Goal: Find specific page/section: Find specific page/section

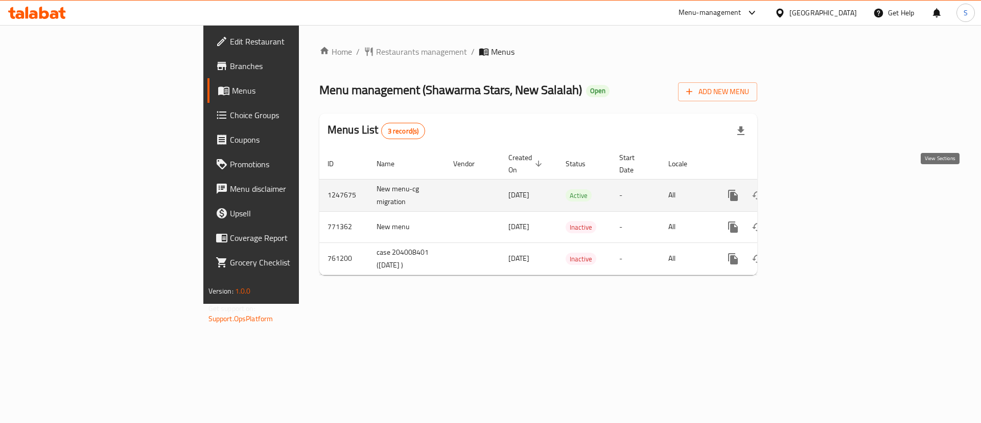
click at [813, 189] on icon "enhanced table" at bounding box center [807, 195] width 12 height 12
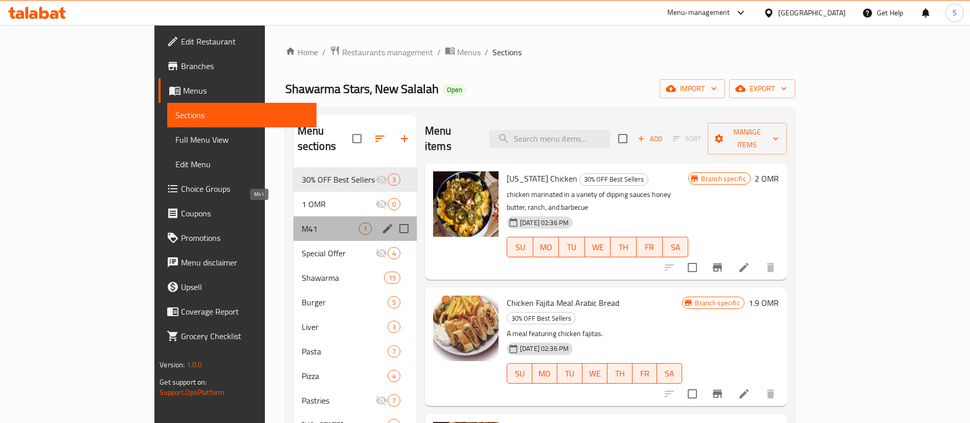
click at [302, 222] on span "M41" at bounding box center [330, 228] width 57 height 12
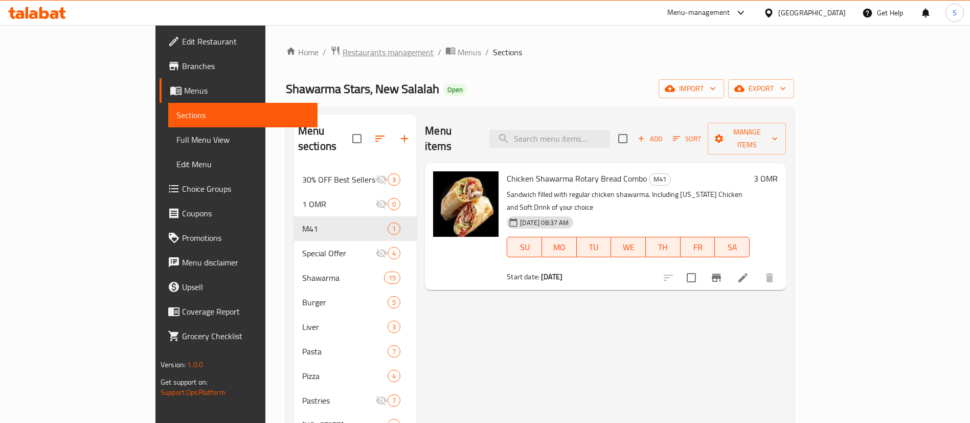
click at [342, 49] on span "Restaurants management" at bounding box center [387, 52] width 91 height 12
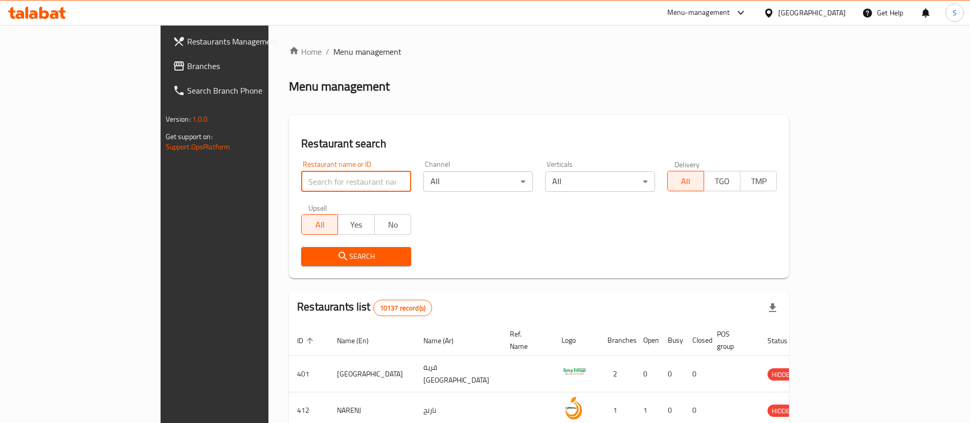
click at [301, 182] on input "search" at bounding box center [356, 181] width 110 height 20
paste input "626805"
type input "626805"
click button "Search" at bounding box center [356, 256] width 110 height 19
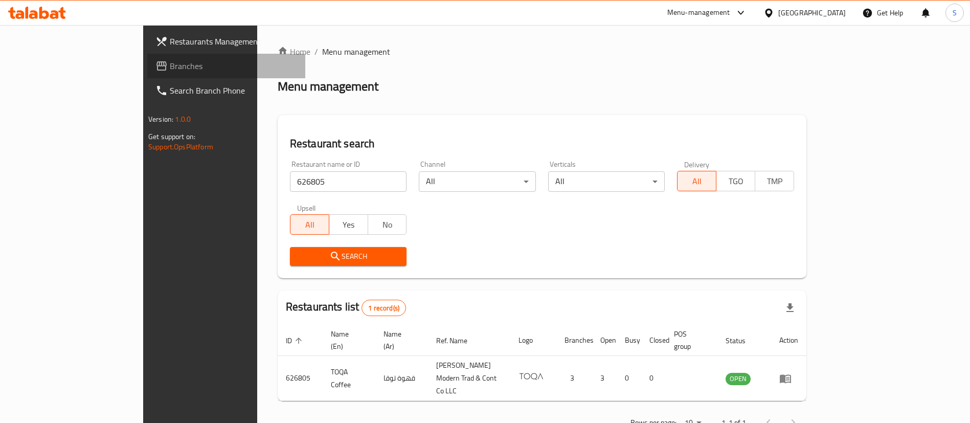
click at [170, 67] on span "Branches" at bounding box center [233, 66] width 127 height 12
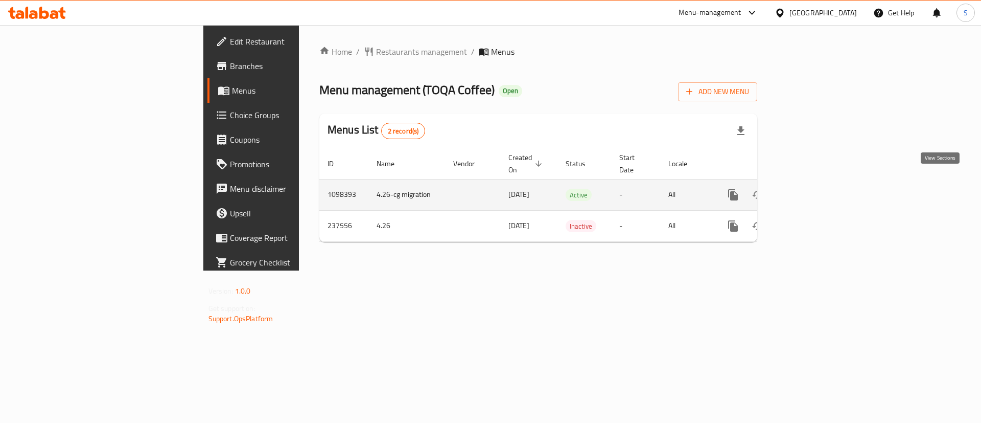
click at [813, 189] on icon "enhanced table" at bounding box center [807, 195] width 12 height 12
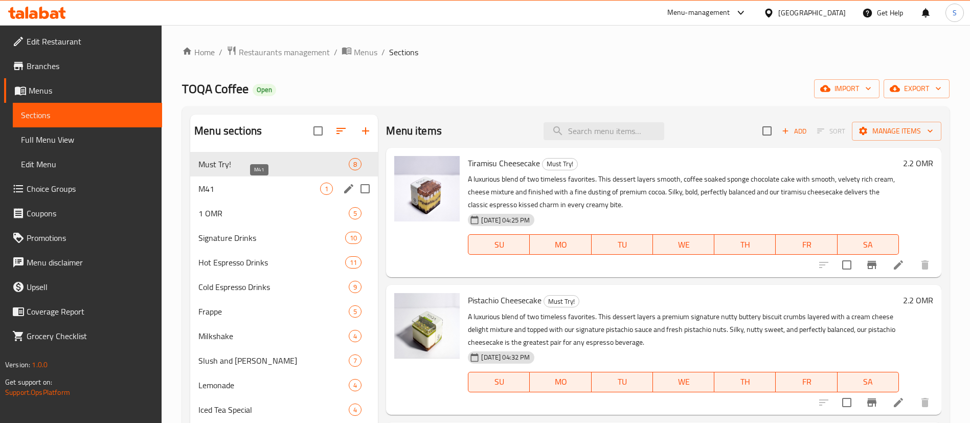
click at [263, 194] on span "M41" at bounding box center [259, 188] width 122 height 12
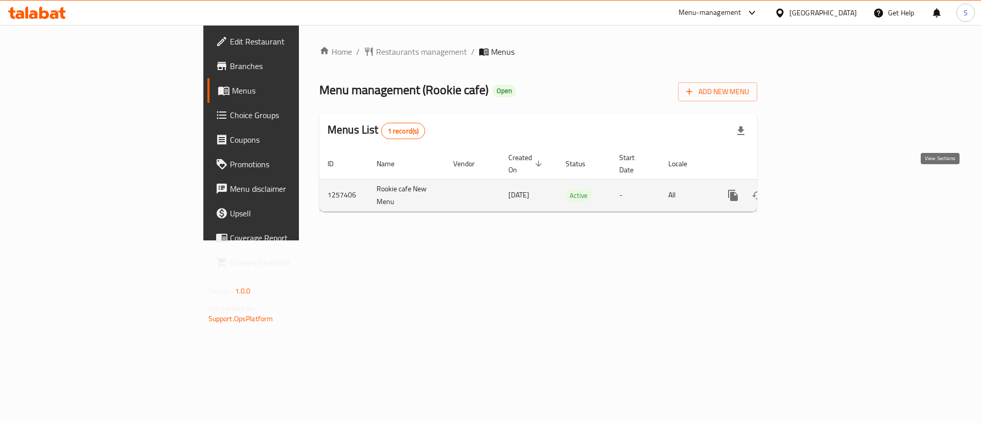
click at [813, 189] on icon "enhanced table" at bounding box center [807, 195] width 12 height 12
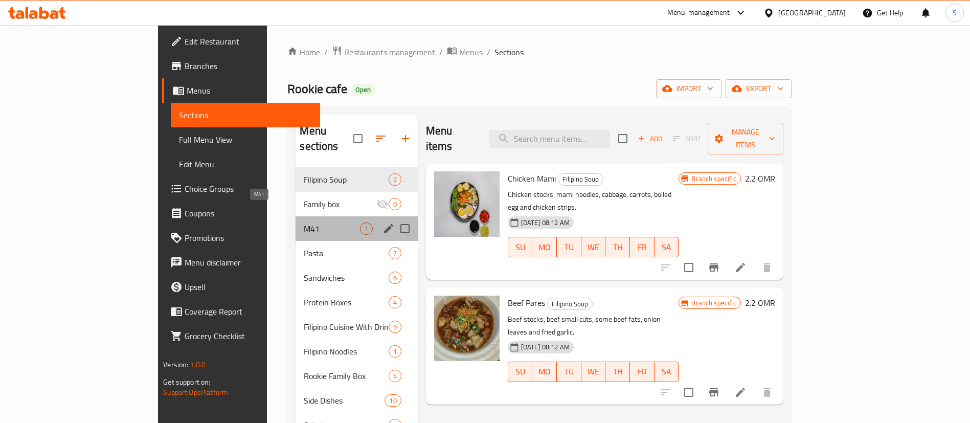
click at [304, 222] on span "M41" at bounding box center [332, 228] width 56 height 12
